Goal: Information Seeking & Learning: Check status

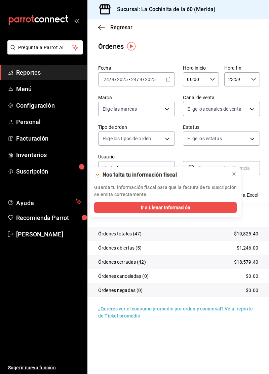
click at [233, 177] on button at bounding box center [233, 173] width 11 height 11
click at [45, 71] on span "Reportes" at bounding box center [49, 72] width 66 height 9
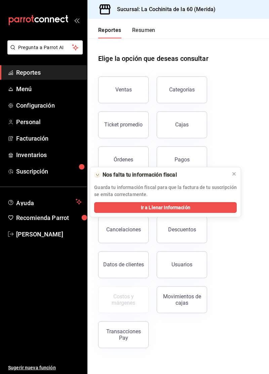
click at [188, 124] on link "Cajas" at bounding box center [182, 124] width 50 height 27
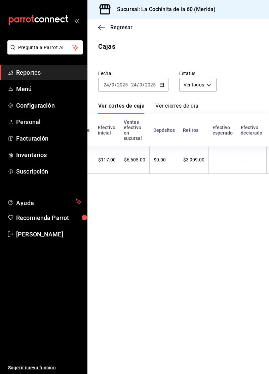
scroll to position [0, 108]
click at [146, 86] on input "2025" at bounding box center [149, 84] width 11 height 5
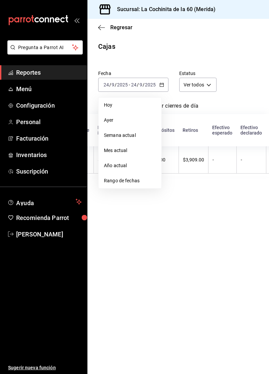
click at [130, 122] on span "Ayer" at bounding box center [130, 120] width 52 height 7
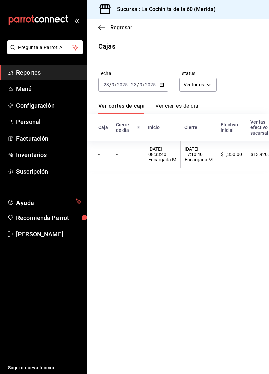
click at [186, 106] on link "Ver cierres de día" at bounding box center [176, 107] width 43 height 11
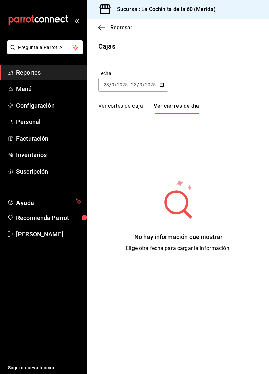
click at [112, 111] on link "Ver cortes de caja" at bounding box center [120, 107] width 45 height 11
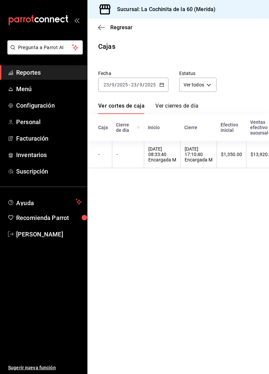
click at [126, 112] on link "Ver cortes de caja" at bounding box center [121, 107] width 46 height 11
click at [35, 89] on span "Menú" at bounding box center [49, 88] width 66 height 9
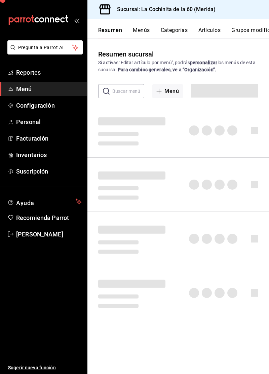
click at [48, 73] on span "Reportes" at bounding box center [49, 72] width 66 height 9
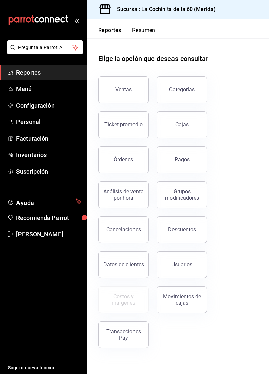
click at [133, 164] on button "Órdenes" at bounding box center [123, 159] width 50 height 27
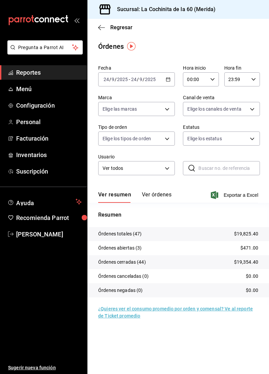
click at [123, 314] on link "¿Quieres ver el consumo promedio por orden y comensal? Ve al reporte de Ticket …" at bounding box center [175, 312] width 155 height 12
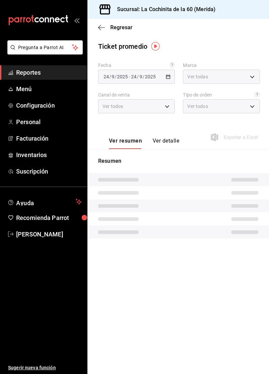
type input "268ce8d1-4722-4411-a626-51c418737468"
type input "PARROT,UBER_EATS,RAPPI,DIDI_FOOD,ONLINE"
type input "2ffd33fc-0160-438c-90fe-203c4a6b9f74,3cc8f160-dc0d-45d4-8922-78cce46d41bd,333ef…"
